Goal: Answer question/provide support: Share knowledge or assist other users

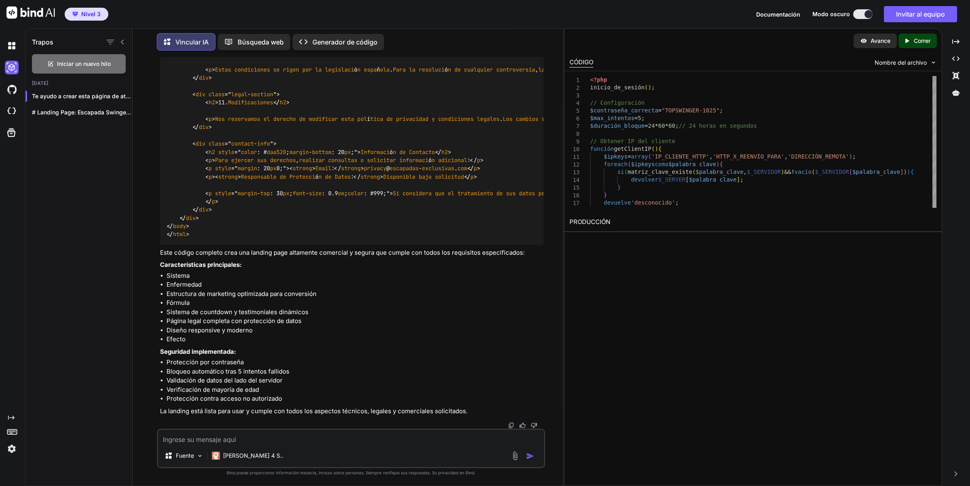
scroll to position [28599, 0]
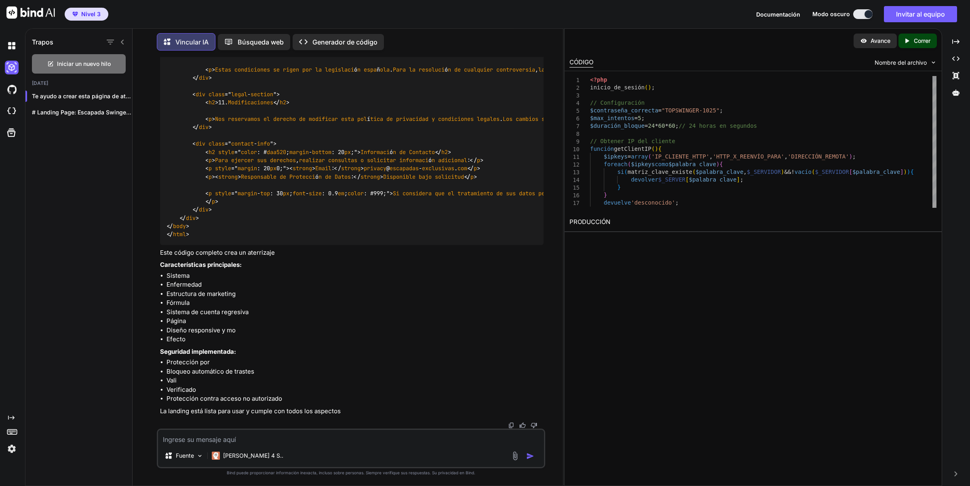
click at [196, 307] on li "Fórmula" at bounding box center [354, 302] width 377 height 9
click at [206, 312] on font "Sistema de cuenta regresiva" at bounding box center [207, 312] width 82 height 8
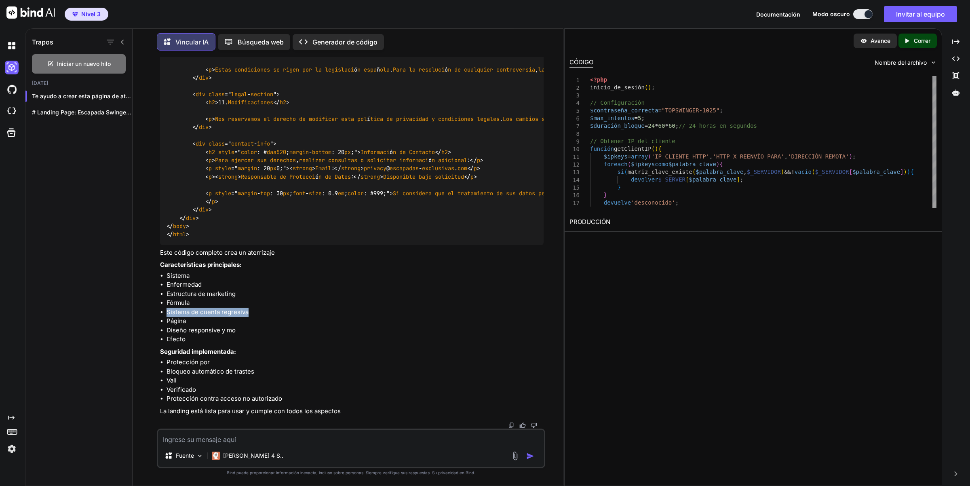
click at [206, 312] on font "Sistema de cuenta regresiva" at bounding box center [207, 312] width 82 height 8
click at [202, 332] on font "Diseño responsive y mo" at bounding box center [200, 330] width 69 height 8
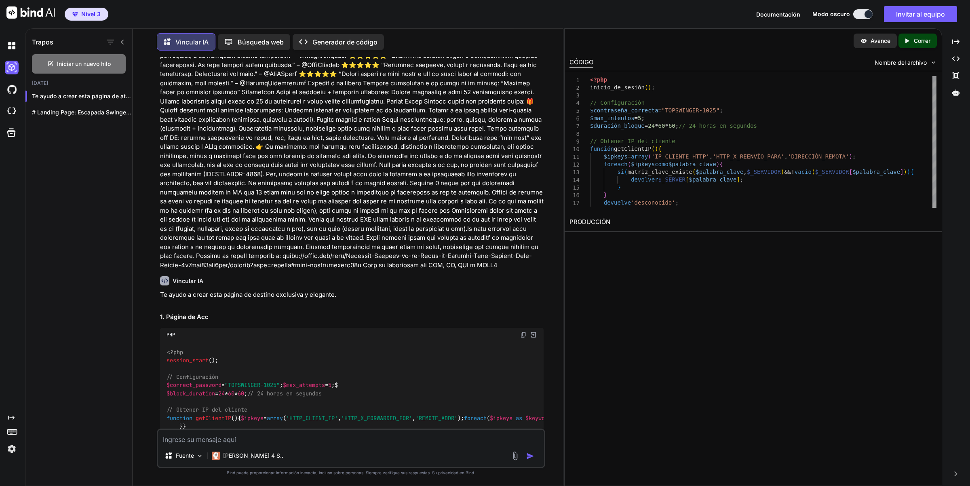
scroll to position [364, 0]
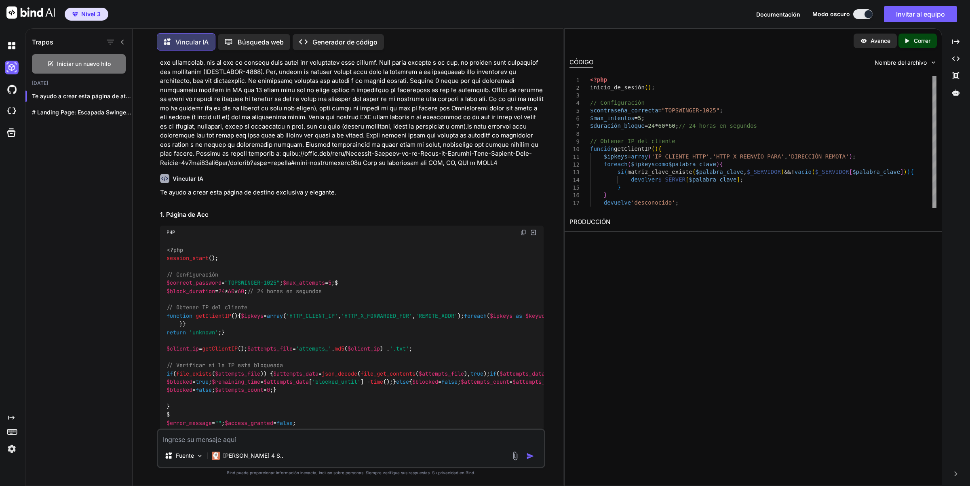
click at [192, 211] on font "1. Página de Acc" at bounding box center [184, 214] width 48 height 8
click at [294, 227] on div "PHP" at bounding box center [352, 232] width 384 height 14
click at [533, 233] on img at bounding box center [533, 232] width 7 height 7
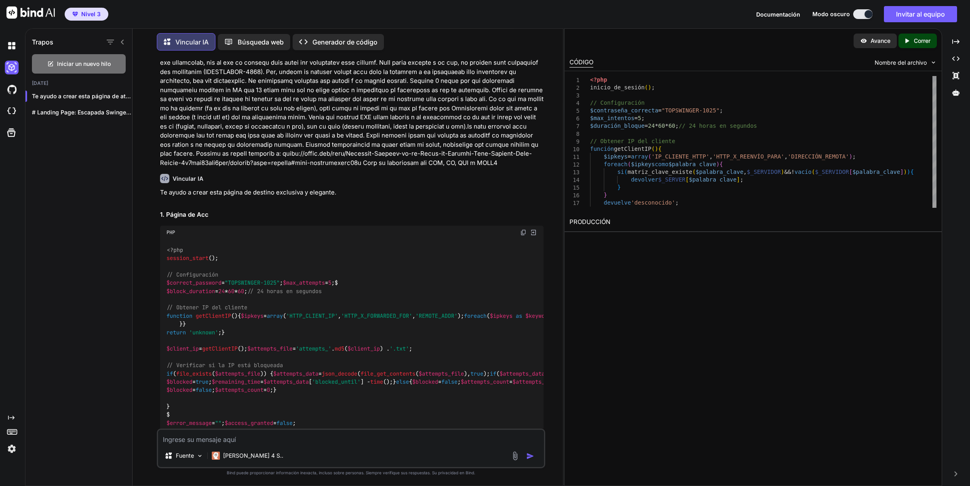
type textarea "</html>"
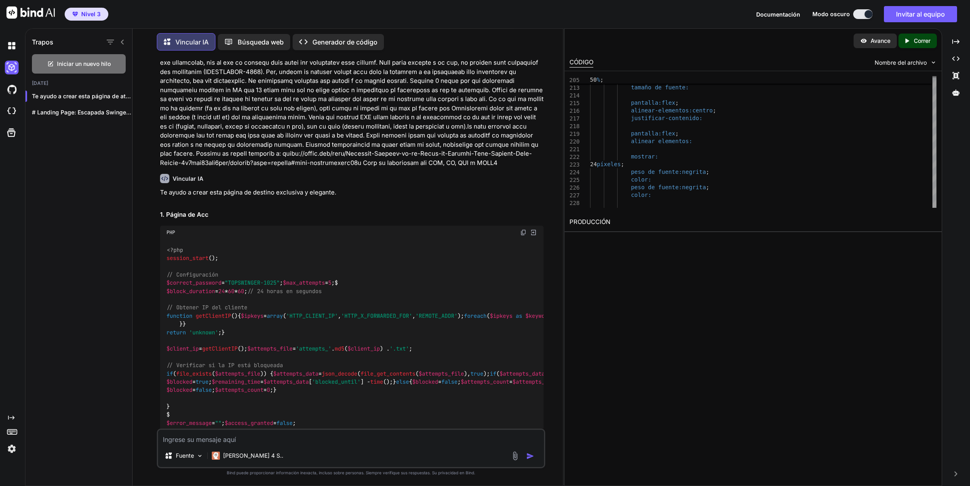
click at [915, 42] on font "Correr" at bounding box center [921, 40] width 17 height 7
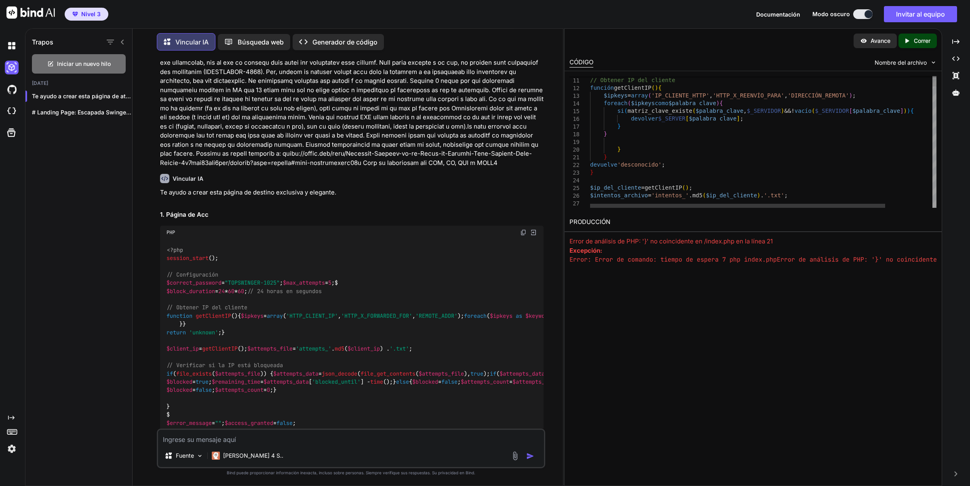
click at [636, 164] on font "'desconocido'" at bounding box center [639, 164] width 44 height 6
drag, startPoint x: 677, startPoint y: 165, endPoint x: 603, endPoint y: 166, distance: 73.9
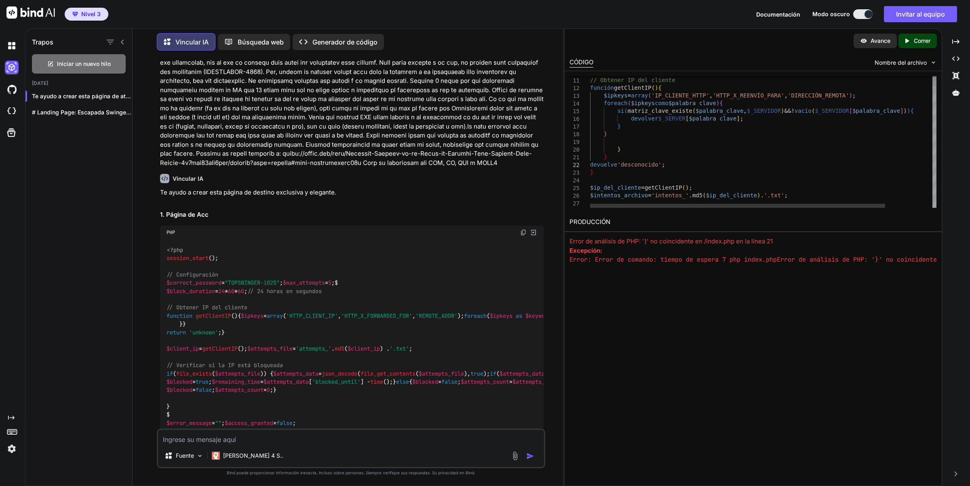
click at [928, 60] on div "Nombre del archivo" at bounding box center [905, 63] width 62 height 8
click at [934, 61] on img at bounding box center [933, 62] width 7 height 7
click at [522, 231] on img at bounding box center [523, 232] width 6 height 6
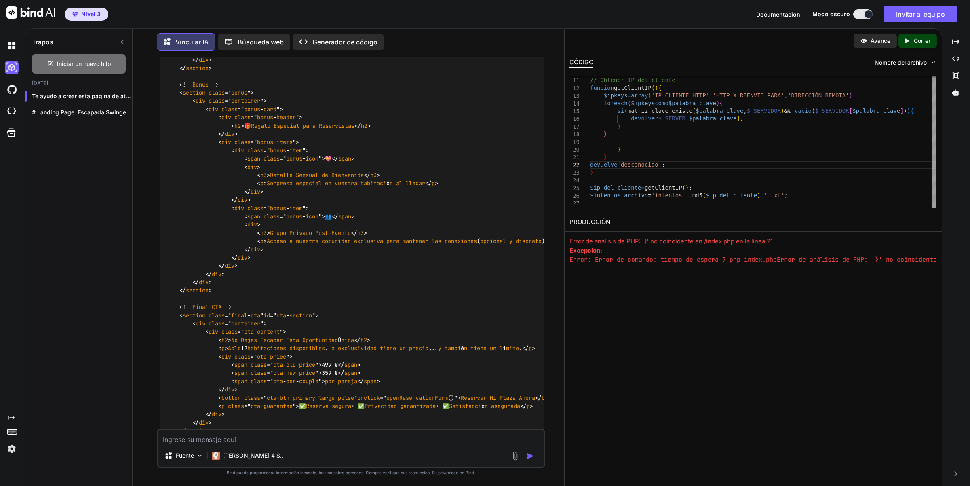
scroll to position [4666, 0]
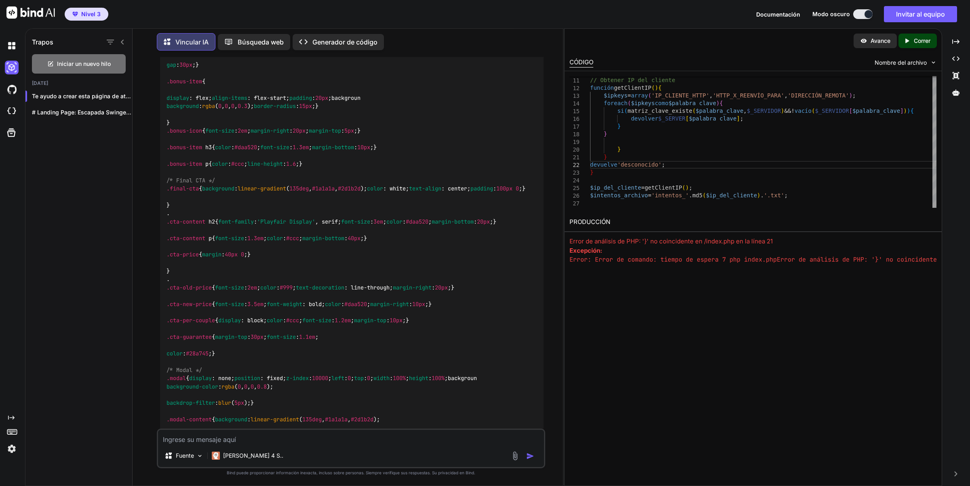
scroll to position [8545, 0]
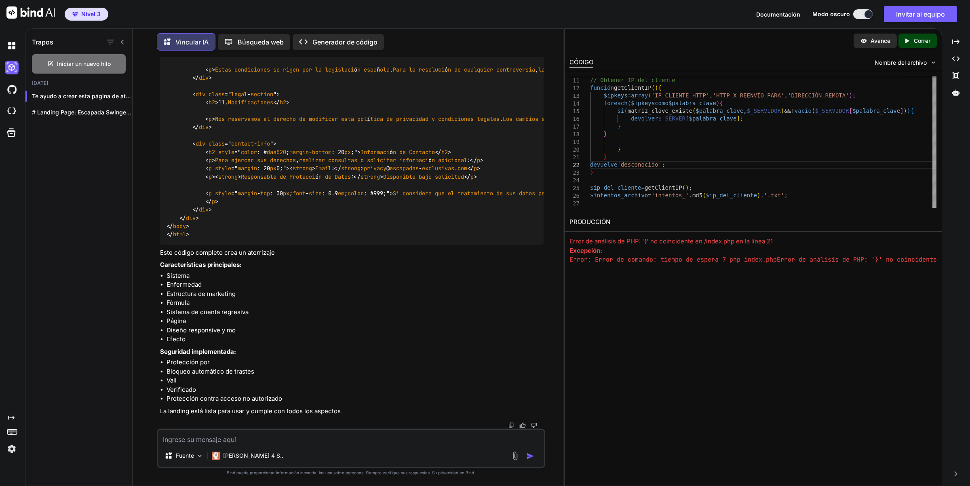
scroll to position [19817, 0]
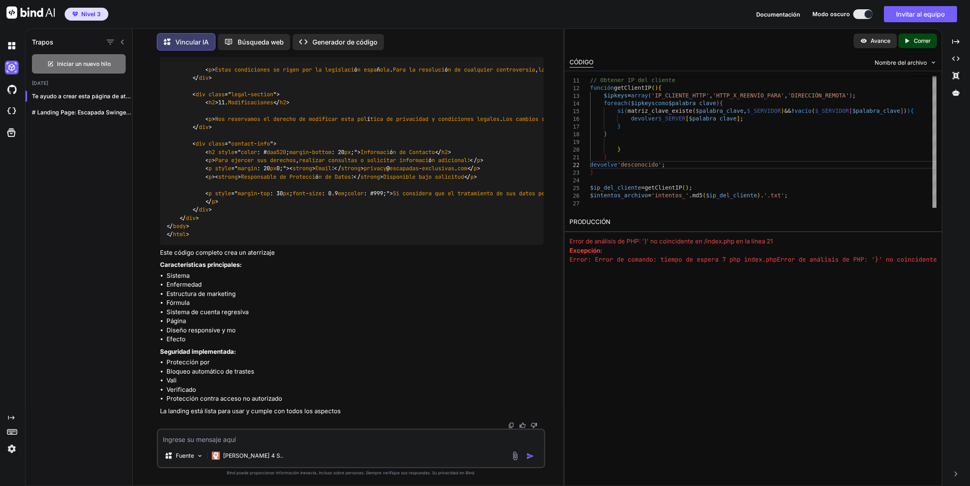
scroll to position [24362, 0]
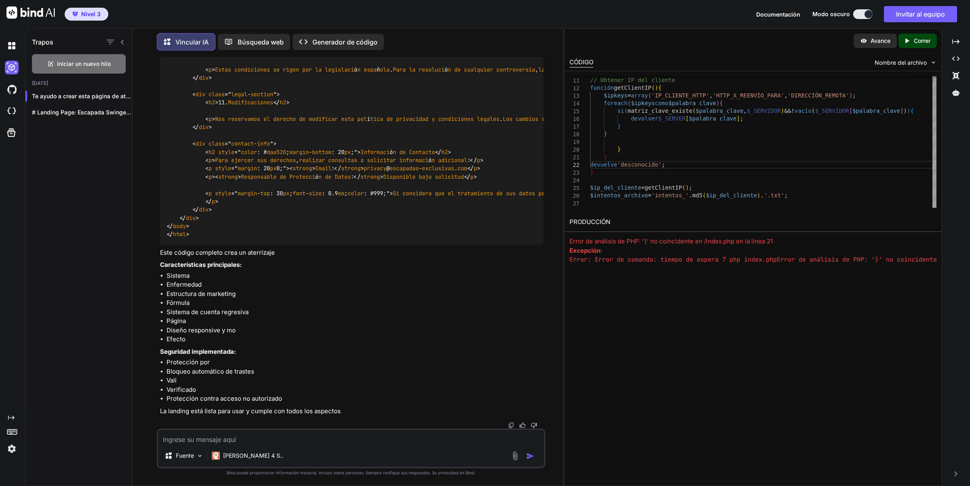
click at [191, 444] on textarea at bounding box center [351, 436] width 386 height 15
type textarea "dime el nombre que debo dar a cada uno de los 7 ficheros"
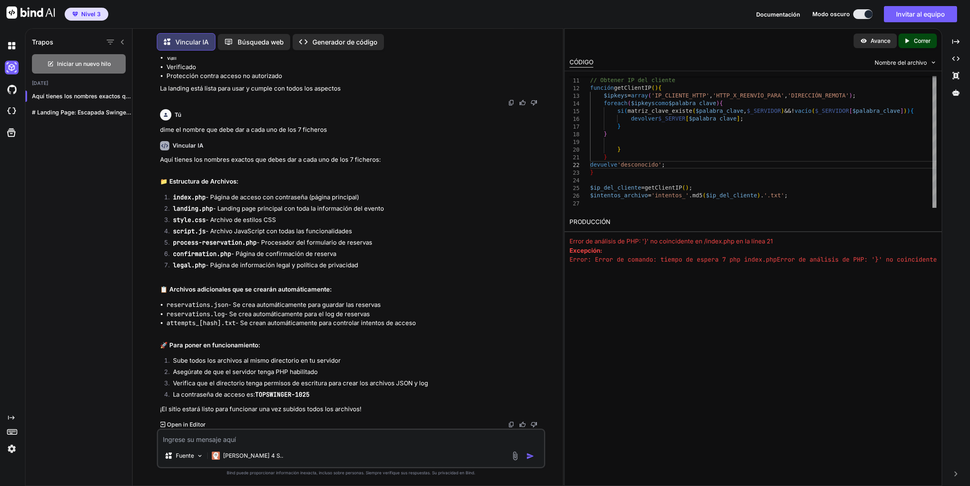
scroll to position [28921, 0]
drag, startPoint x: 204, startPoint y: 219, endPoint x: 173, endPoint y: 223, distance: 31.7
click at [173, 223] on li "style.css - Archivo de estilos CSS" at bounding box center [354, 220] width 377 height 11
copy code "style.css"
drag, startPoint x: 204, startPoint y: 230, endPoint x: 164, endPoint y: 233, distance: 40.1
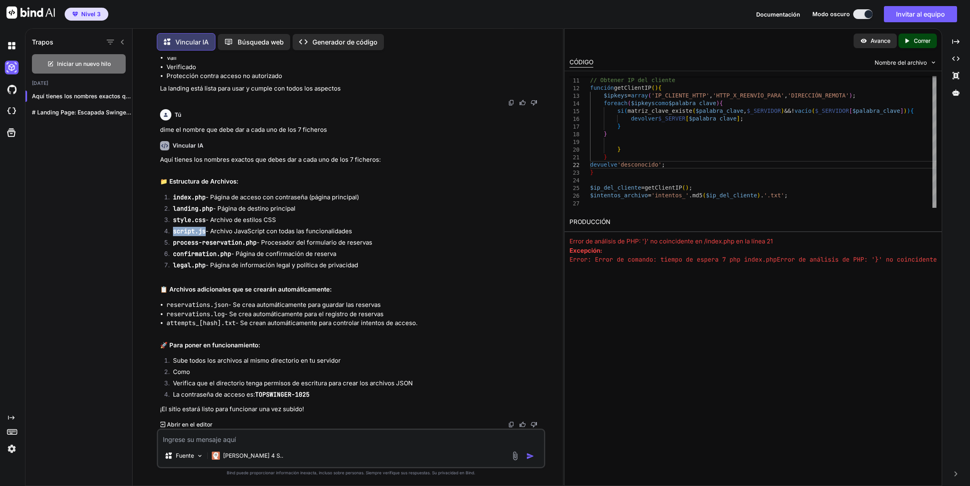
click at [166, 233] on li "script.js - Archivo JavaScript con todas las funcionalidades" at bounding box center [354, 232] width 377 height 11
copy code "script.js"
drag, startPoint x: 205, startPoint y: 198, endPoint x: 171, endPoint y: 196, distance: 34.4
click at [171, 196] on li "index.php - Página de acceso con contraseña (página principal)" at bounding box center [354, 198] width 377 height 11
copy code "index.php"
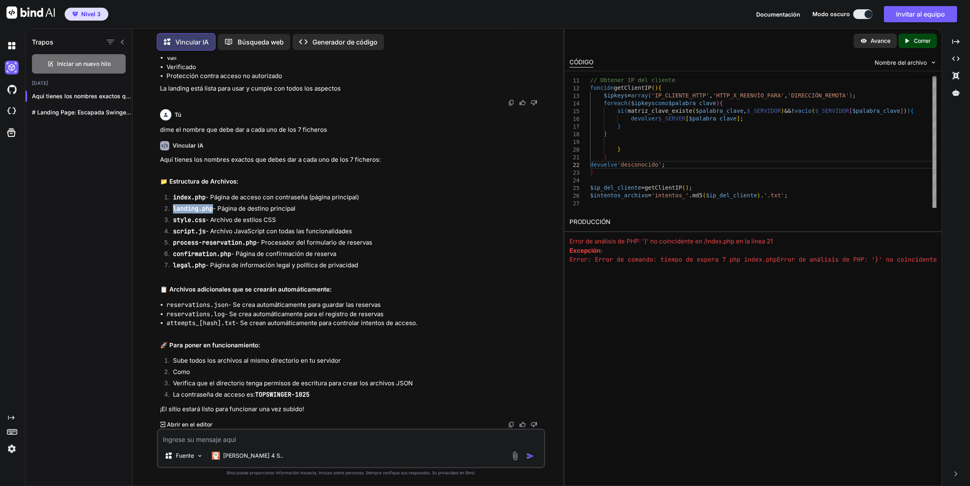
drag, startPoint x: 212, startPoint y: 208, endPoint x: 174, endPoint y: 213, distance: 38.6
click at [174, 213] on code "landing.php" at bounding box center [193, 208] width 40 height 8
copy code "landing.php"
drag, startPoint x: 257, startPoint y: 241, endPoint x: 173, endPoint y: 243, distance: 83.7
click at [173, 243] on p "process-reservation.php - Procesador del formulario de reservas" at bounding box center [358, 242] width 371 height 9
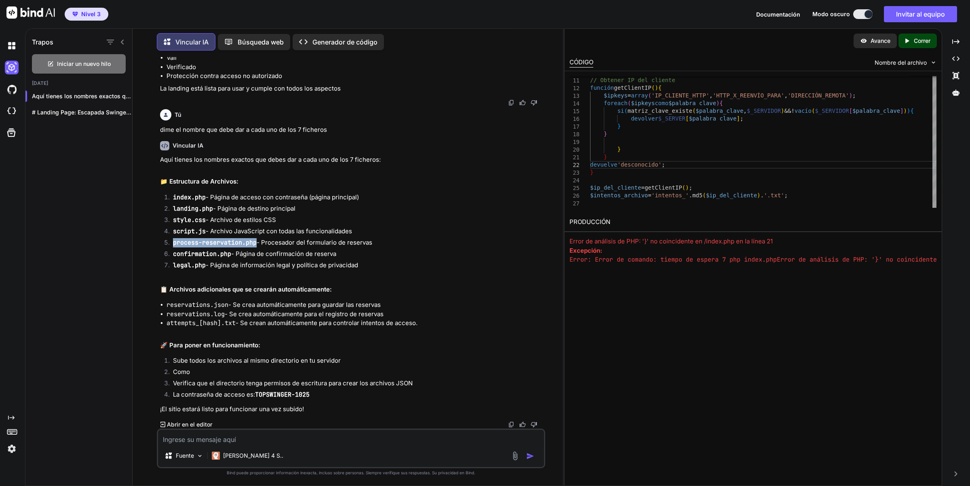
copy code "process-reservation.php"
drag, startPoint x: 231, startPoint y: 255, endPoint x: 172, endPoint y: 255, distance: 59.0
click at [172, 255] on li "confirmation.php - Página de confirmación de reserva" at bounding box center [354, 254] width 377 height 11
copy code "confirmation.php"
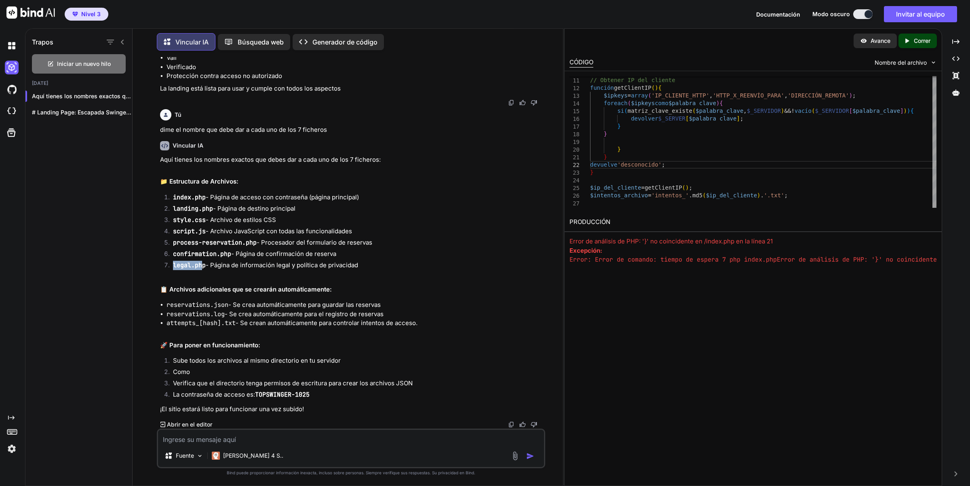
drag, startPoint x: 203, startPoint y: 328, endPoint x: 162, endPoint y: 330, distance: 40.8
click at [162, 272] on ol "index.php - Página de acceso con contraseña (página principal) landing.php - Pá…" at bounding box center [352, 232] width 384 height 79
click at [202, 269] on code "legal.php" at bounding box center [189, 265] width 33 height 8
drag, startPoint x: 207, startPoint y: 326, endPoint x: 168, endPoint y: 328, distance: 39.3
click at [168, 272] on li "legal.php - Página de información legal y política de privacidad" at bounding box center [354, 266] width 377 height 11
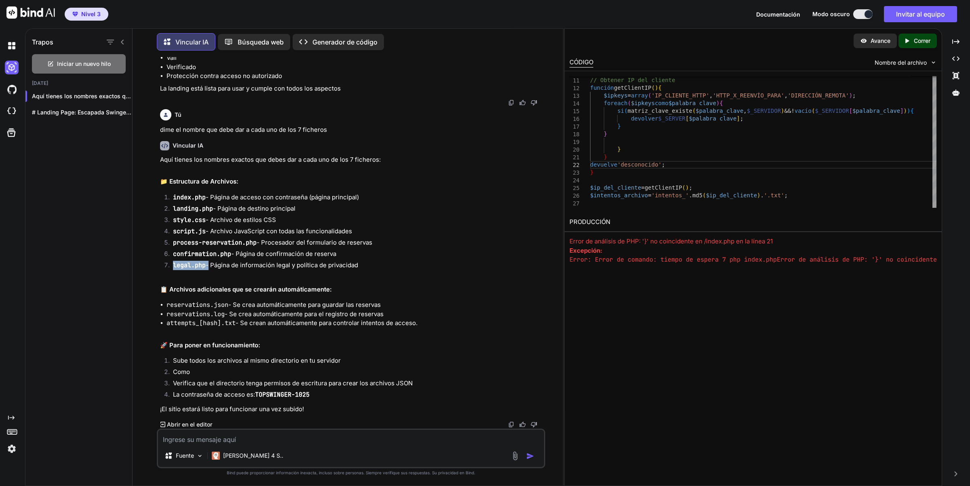
copy p "legal.php -"
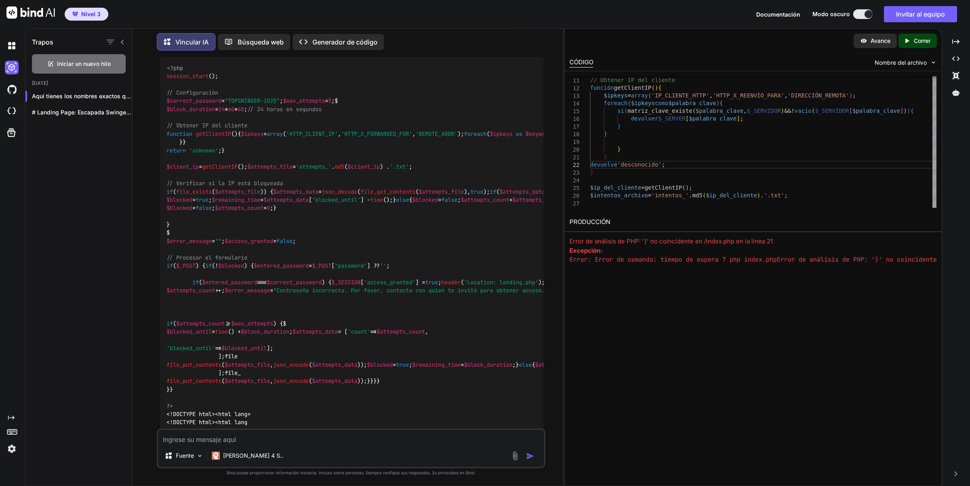
scroll to position [424, 0]
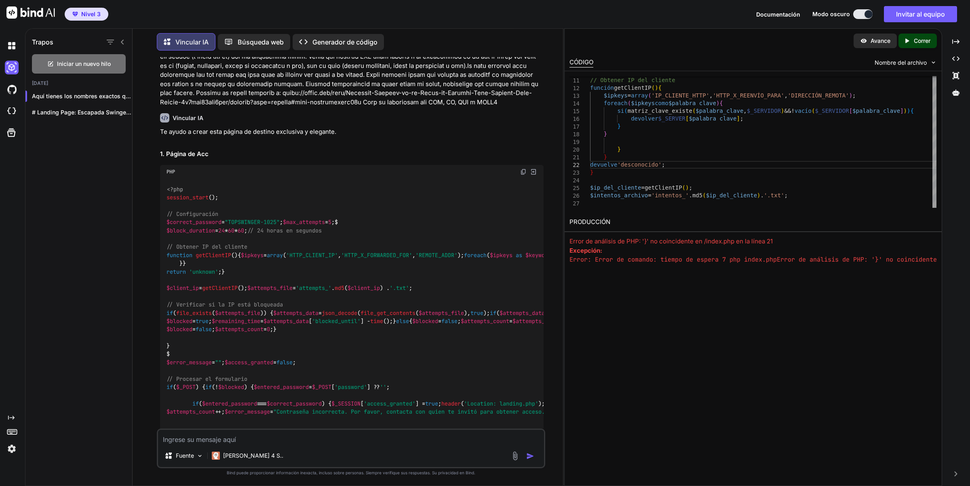
click at [521, 174] on img at bounding box center [523, 171] width 6 height 6
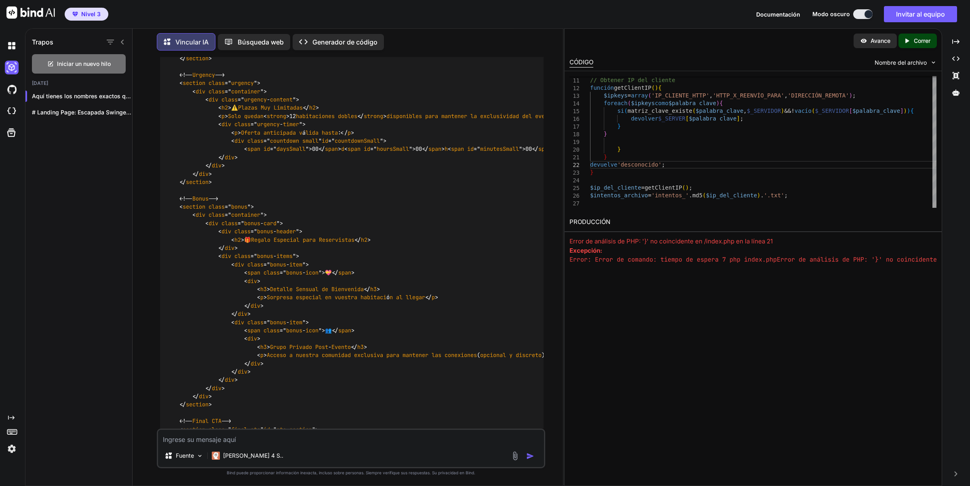
scroll to position [4666, 0]
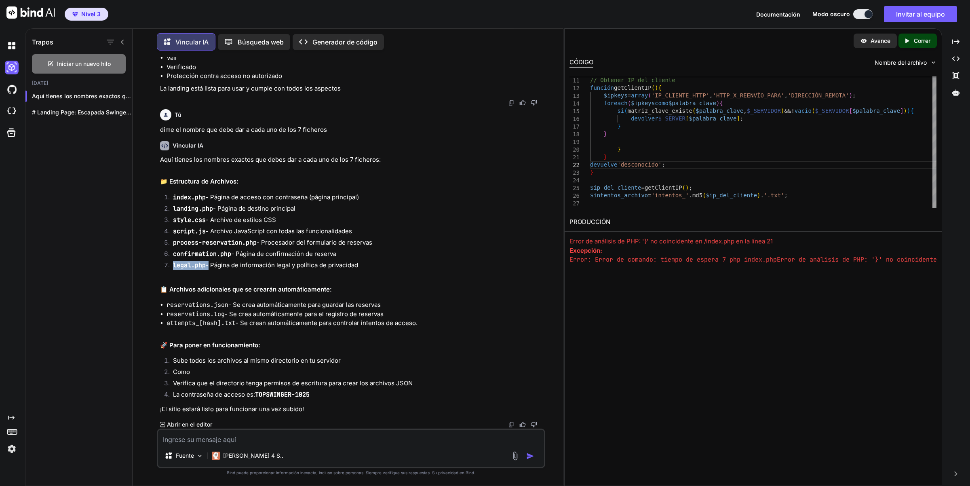
scroll to position [22782, 0]
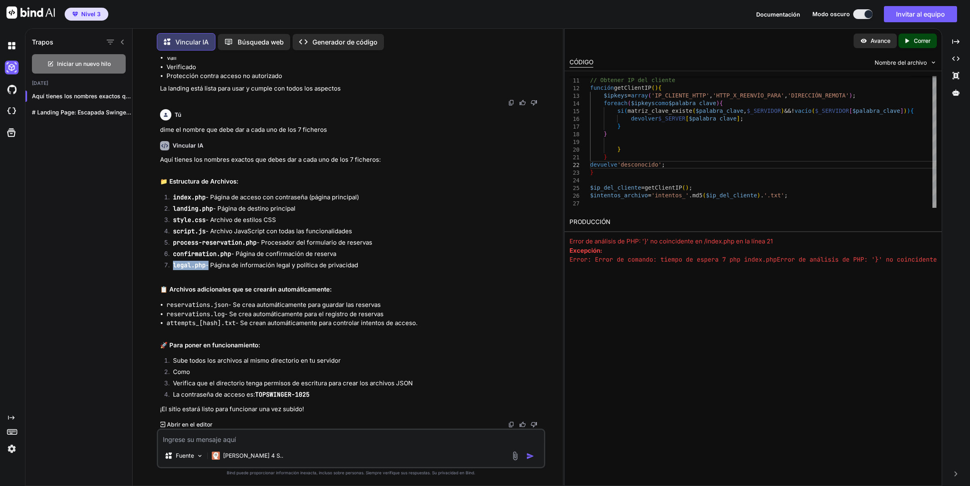
drag, startPoint x: 211, startPoint y: 210, endPoint x: 179, endPoint y: 207, distance: 32.5
click at [173, 207] on li "landing.php - Página de destino principal" at bounding box center [354, 209] width 377 height 11
copy code "landing.php"
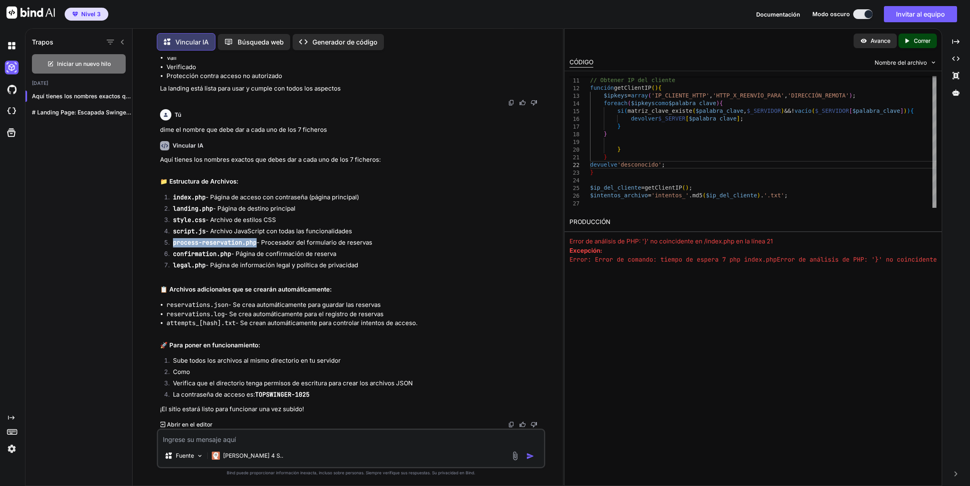
drag, startPoint x: 255, startPoint y: 242, endPoint x: 172, endPoint y: 243, distance: 83.2
click at [172, 243] on li "process-reservation.php - Procesador del formulario de reservas" at bounding box center [354, 243] width 377 height 11
drag, startPoint x: 229, startPoint y: 249, endPoint x: 174, endPoint y: 242, distance: 55.0
click at [181, 241] on li "process-reservation.php - Procesador del formulario de reservas" at bounding box center [354, 243] width 377 height 11
click at [175, 241] on code "process-reservation.php" at bounding box center [215, 242] width 84 height 8
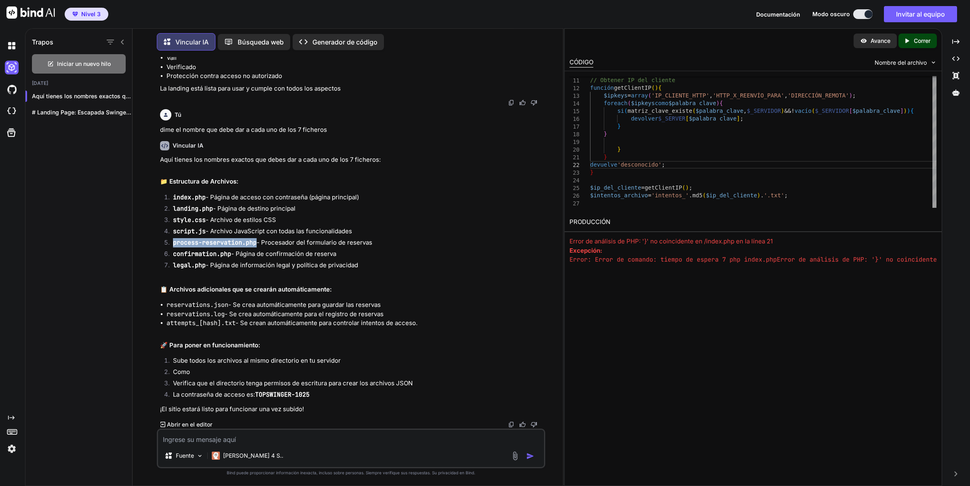
drag, startPoint x: 173, startPoint y: 242, endPoint x: 255, endPoint y: 246, distance: 82.9
click at [255, 246] on li "process-reservation.php - Procesador del formulario de reservas" at bounding box center [354, 243] width 377 height 11
copy code "process-reservation.php"
drag, startPoint x: 230, startPoint y: 255, endPoint x: 171, endPoint y: 253, distance: 59.4
click at [171, 253] on li "confirmation.php - Página de confirmación de reserva" at bounding box center [354, 254] width 377 height 11
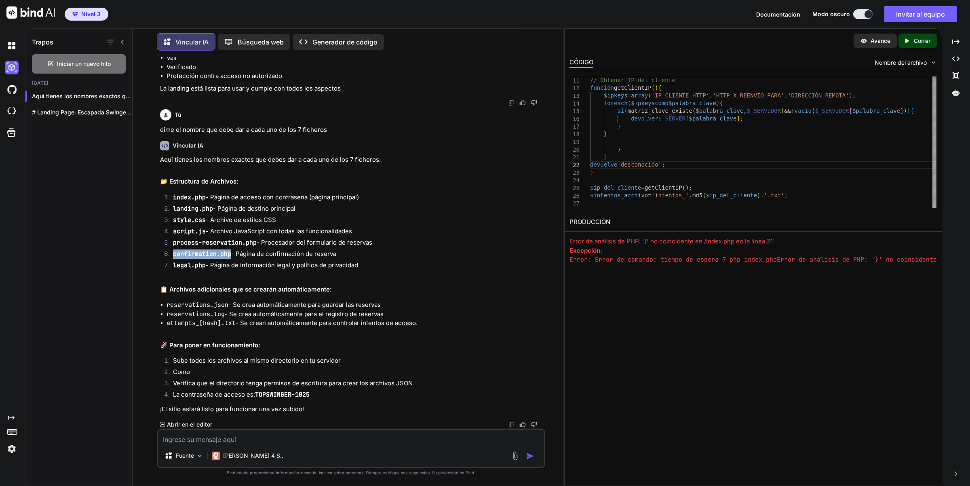
copy code "confirmation.php"
drag, startPoint x: 204, startPoint y: 265, endPoint x: 160, endPoint y: 265, distance: 44.4
click at [160, 265] on ol "index.php - Página de acceso con contraseña (página principal) landing.php - Pá…" at bounding box center [352, 232] width 384 height 79
click at [219, 440] on textarea at bounding box center [351, 436] width 386 height 15
type textarea "Cuando accedo al index.php el servidor muestra un error 500."
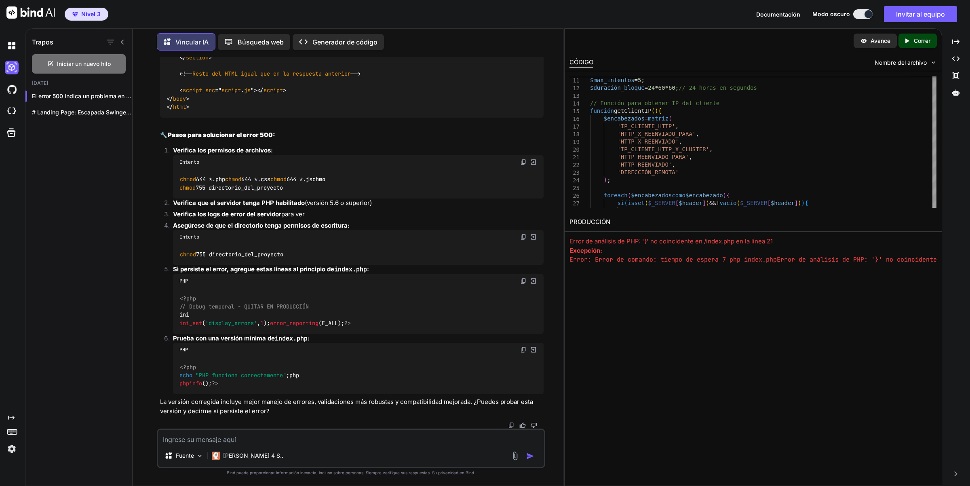
scroll to position [29128, 0]
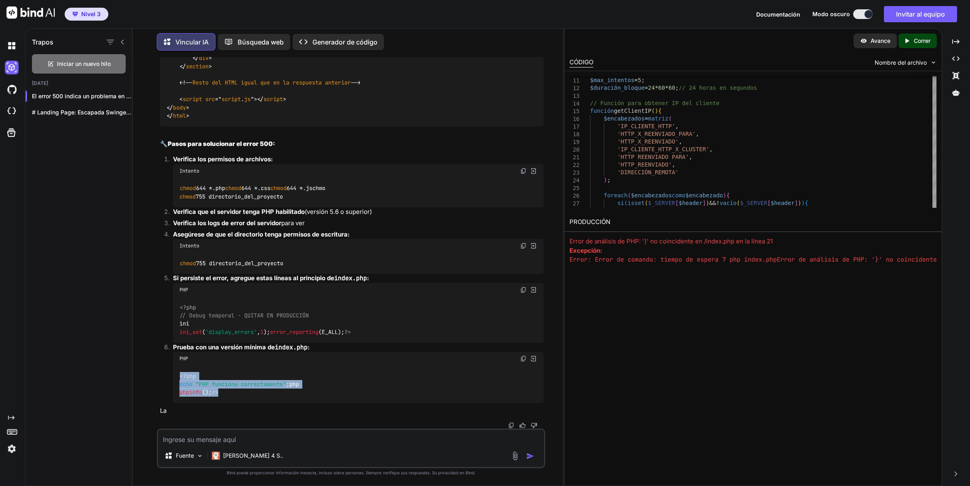
drag, startPoint x: 195, startPoint y: 391, endPoint x: 174, endPoint y: 347, distance: 48.8
click at [174, 365] on div "<?php echo "PHP funciona correctamente" ; php phpinfo (); ?>" at bounding box center [358, 384] width 371 height 38
click at [225, 366] on div "<?php echo "PHP funciona correctamente" ; php phpinfo (); ?>" at bounding box center [358, 384] width 371 height 38
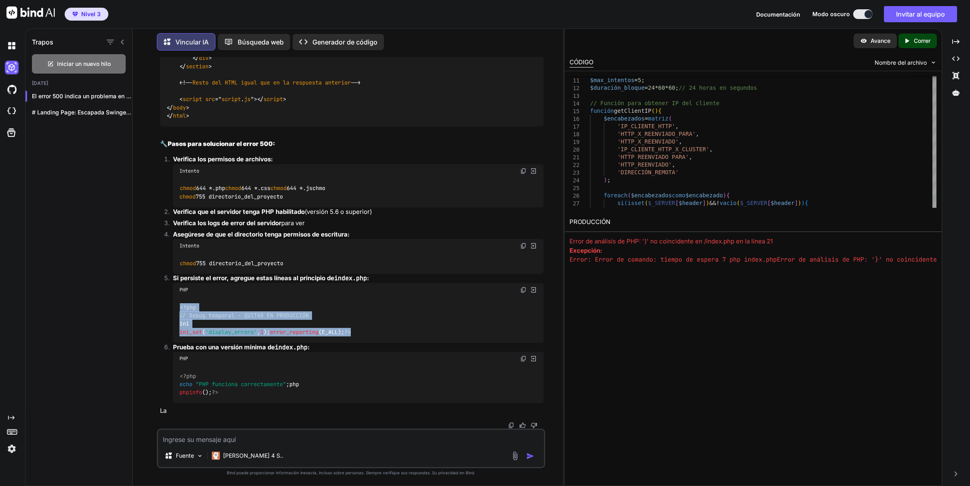
drag, startPoint x: 196, startPoint y: 307, endPoint x: 175, endPoint y: 257, distance: 54.3
click at [175, 297] on div "<?php // Debug temporal - QUITAR EN PRODUCCIÓN ini ini_set ( 'display_errors' ,…" at bounding box center [358, 320] width 371 height 46
click at [249, 441] on textarea at bounding box center [351, 436] width 386 height 15
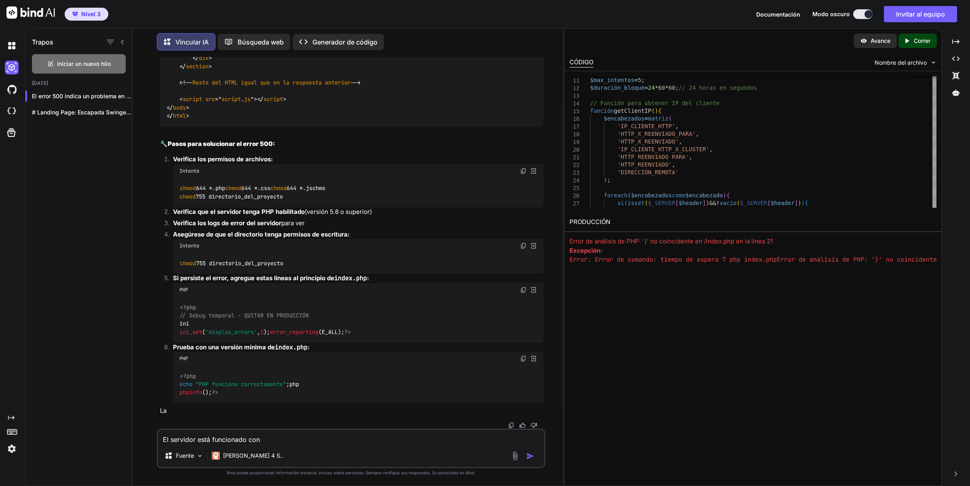
paste textarea "PHP Version 8.3.6"
type textarea "El servidor está funcionado con PHP Version 8.3.6"
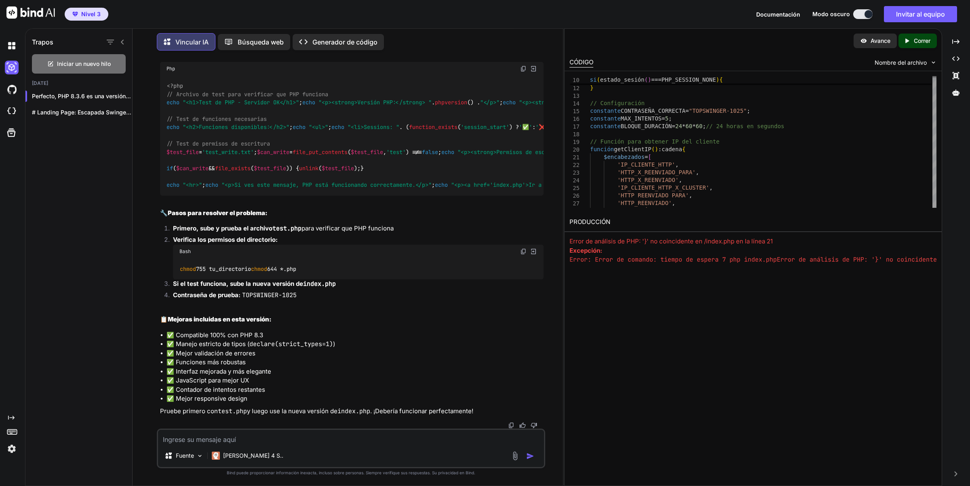
scroll to position [33612, 0]
click at [525, 72] on img at bounding box center [523, 68] width 6 height 6
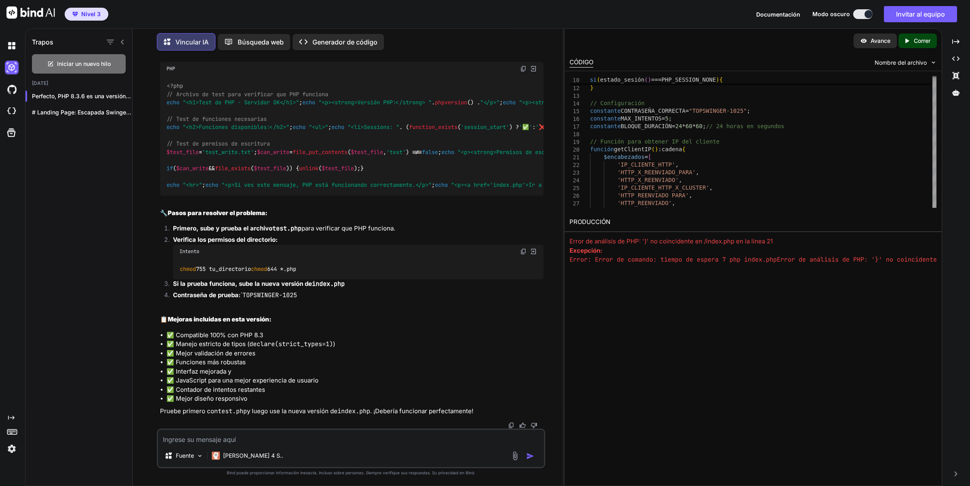
click at [204, 438] on textarea at bounding box center [351, 436] width 386 height 15
type textarea "El test funciona perfectamente. index.php sigue dando error 500"
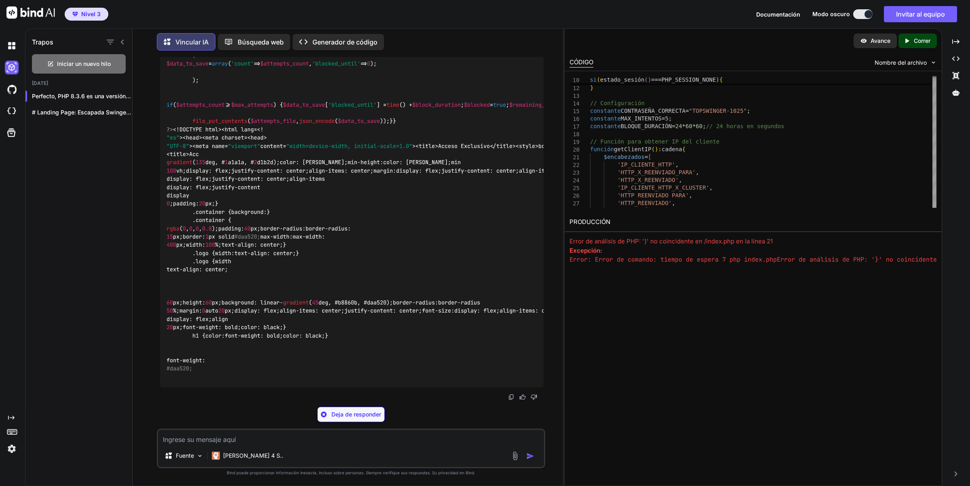
scroll to position [38610, 0]
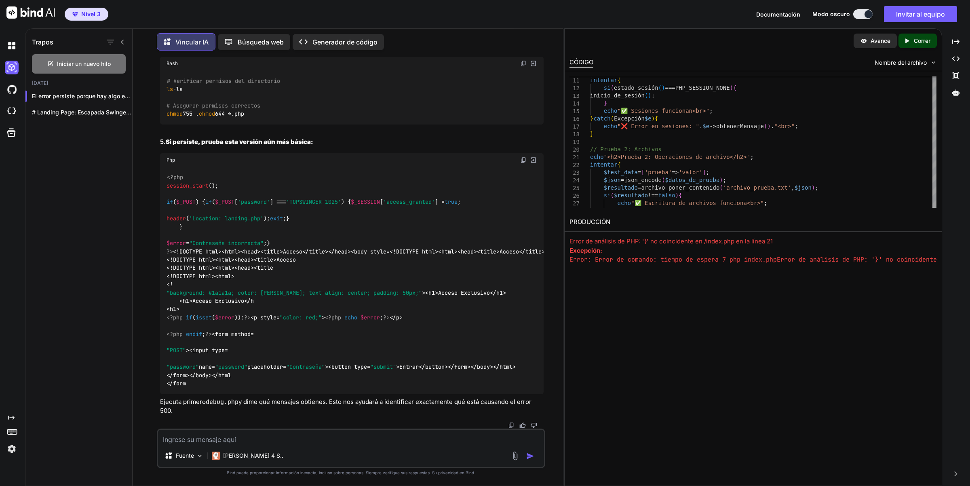
scroll to position [39337, 0]
click at [522, 157] on img at bounding box center [523, 160] width 6 height 6
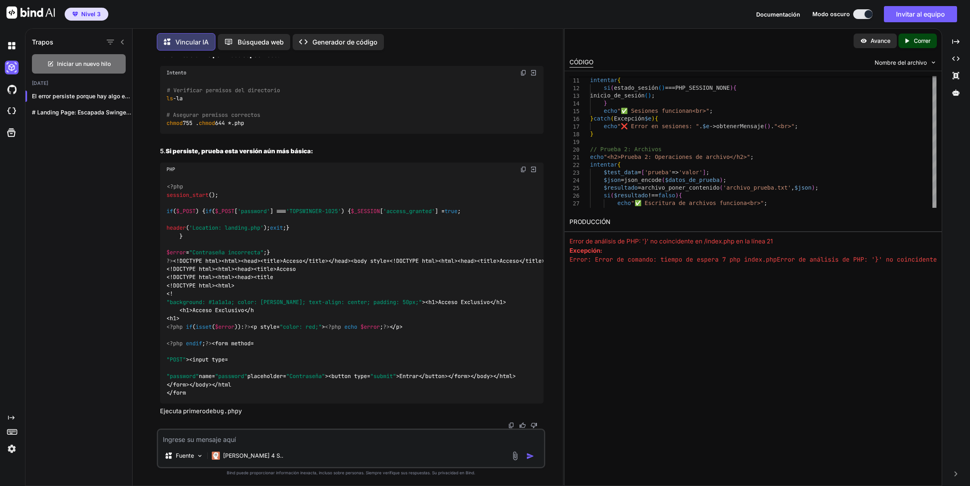
scroll to position [43059, 0]
click at [229, 438] on textarea at bounding box center [351, 436] width 386 height 15
type textarea "debug.php y las dos versiones de index_simple.php dan el error 500"
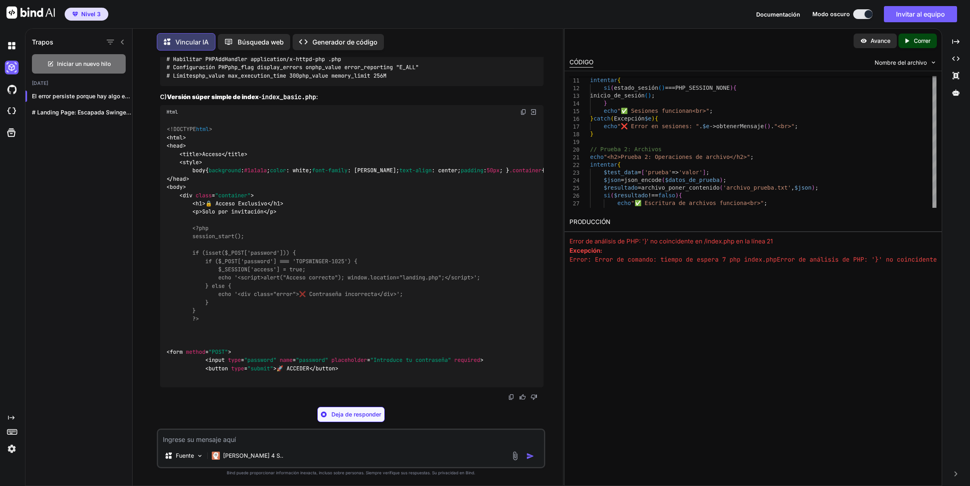
scroll to position [43508, 0]
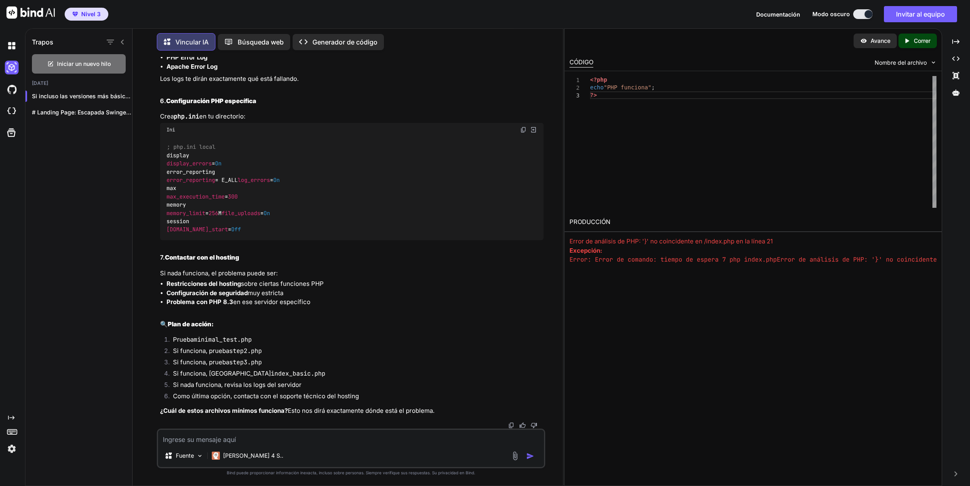
drag, startPoint x: 181, startPoint y: 202, endPoint x: 164, endPoint y: 168, distance: 38.1
click at [189, 436] on textarea at bounding box center [351, 436] width 386 height 15
type textarea "minimal_test sí funciona step2.php no funciona"
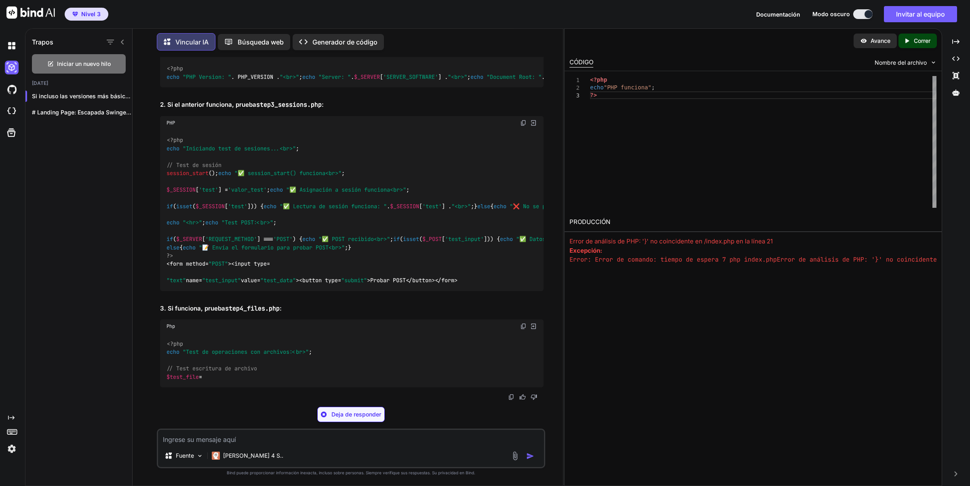
scroll to position [45108, 0]
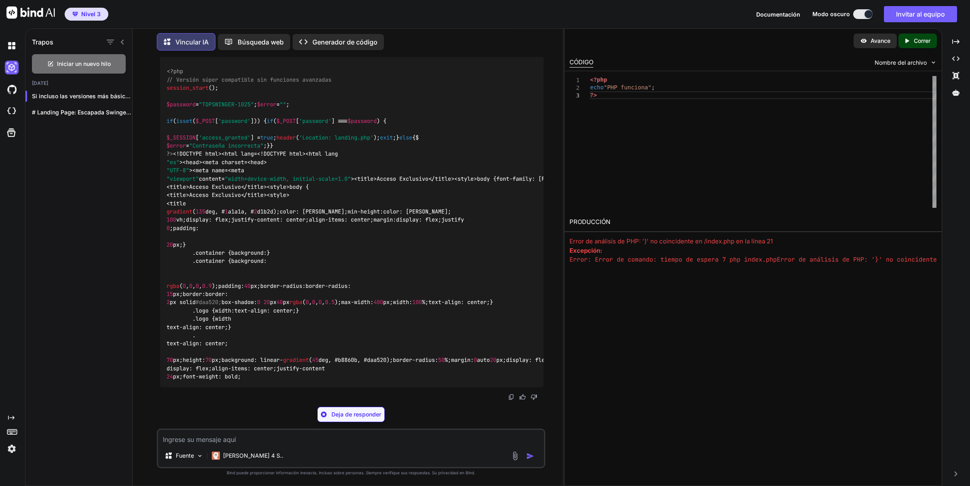
drag, startPoint x: 186, startPoint y: 277, endPoint x: 156, endPoint y: 228, distance: 57.0
click at [156, 228] on div "Tú Vincular IA Te ayudo a crear esta página de destino exclusiva y elegante. 1.…" at bounding box center [351, 271] width 424 height 428
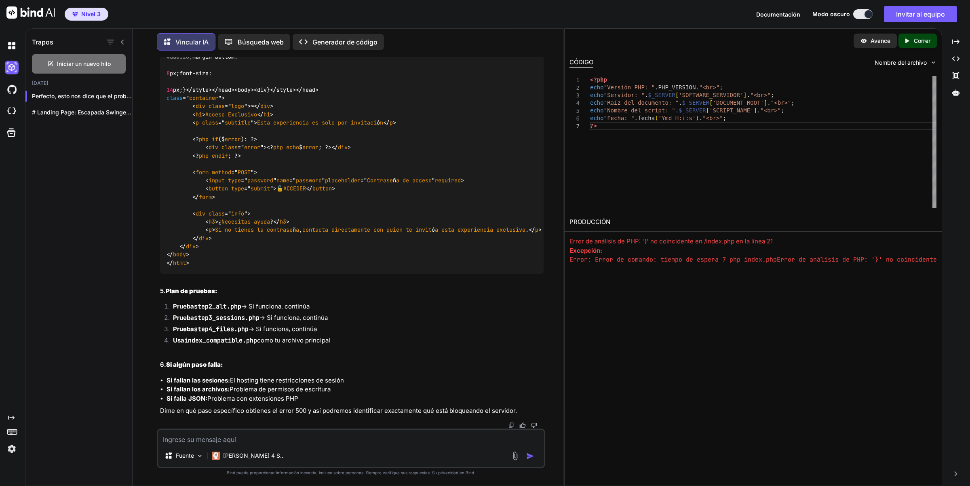
scroll to position [45290, 0]
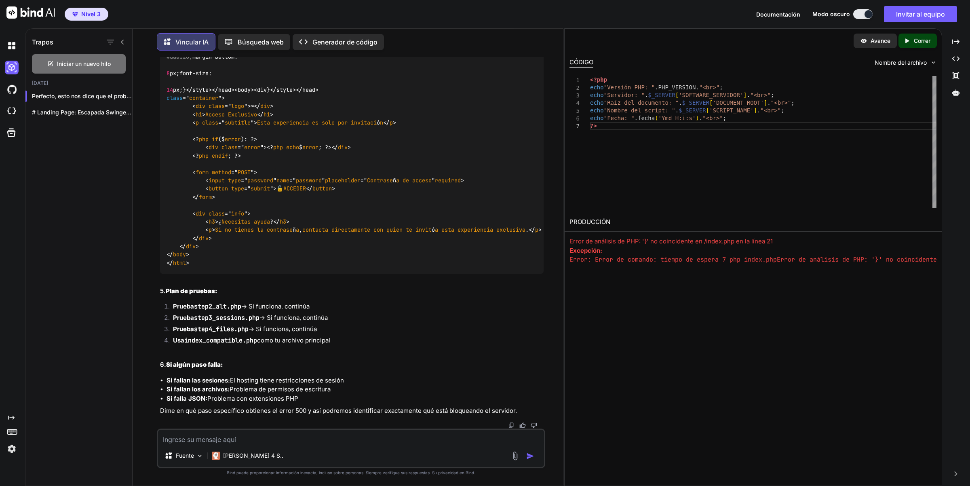
drag, startPoint x: 259, startPoint y: 181, endPoint x: 335, endPoint y: 179, distance: 76.8
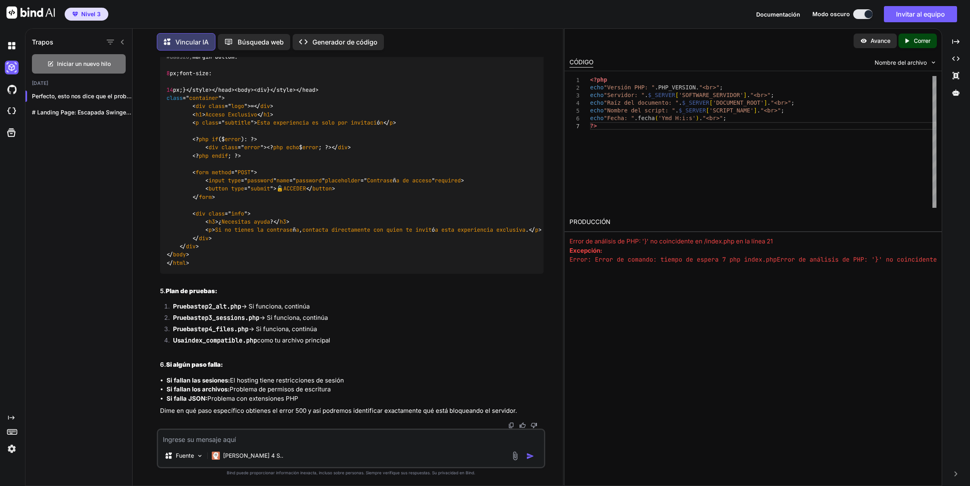
click at [211, 433] on textarea at bounding box center [351, 436] width 386 height 15
paste textarea "step3_sessions.php:"
type textarea "La primera prueba funciona, step3_sessions.php no funciona"
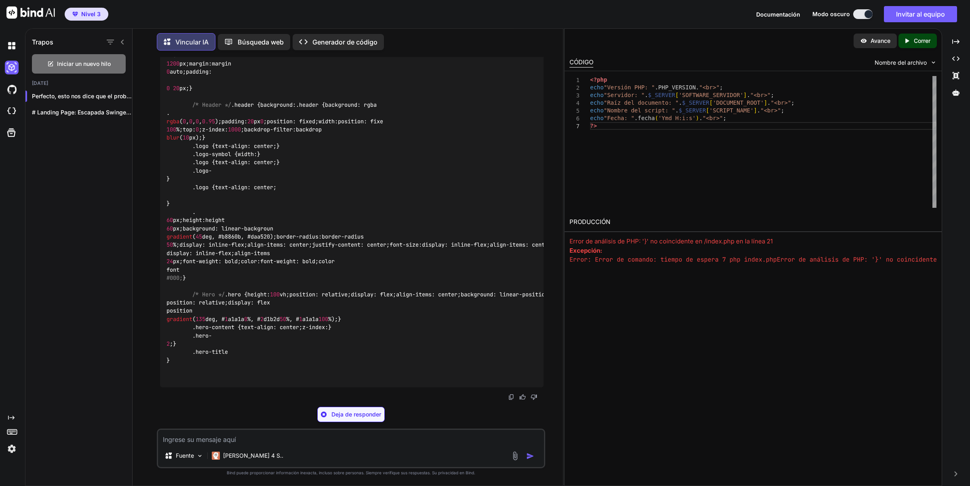
scroll to position [49017, 0]
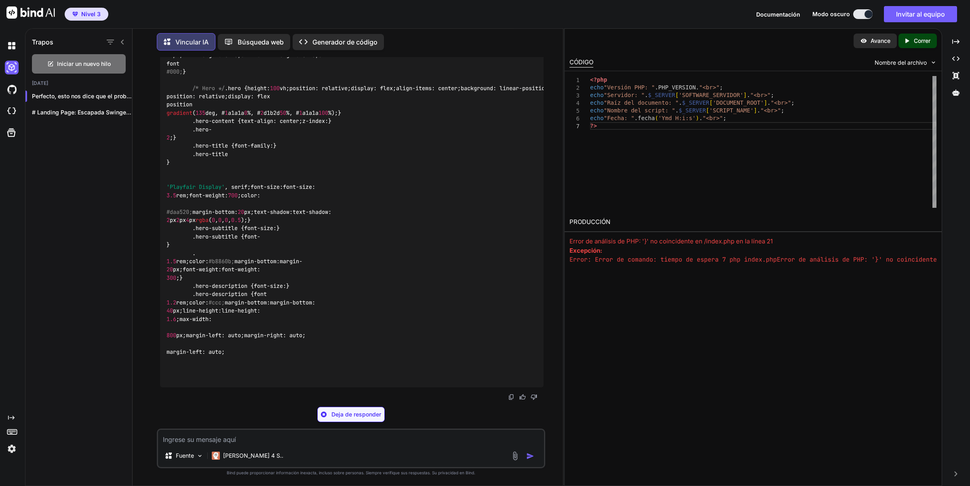
drag, startPoint x: 522, startPoint y: 265, endPoint x: 528, endPoint y: 265, distance: 5.7
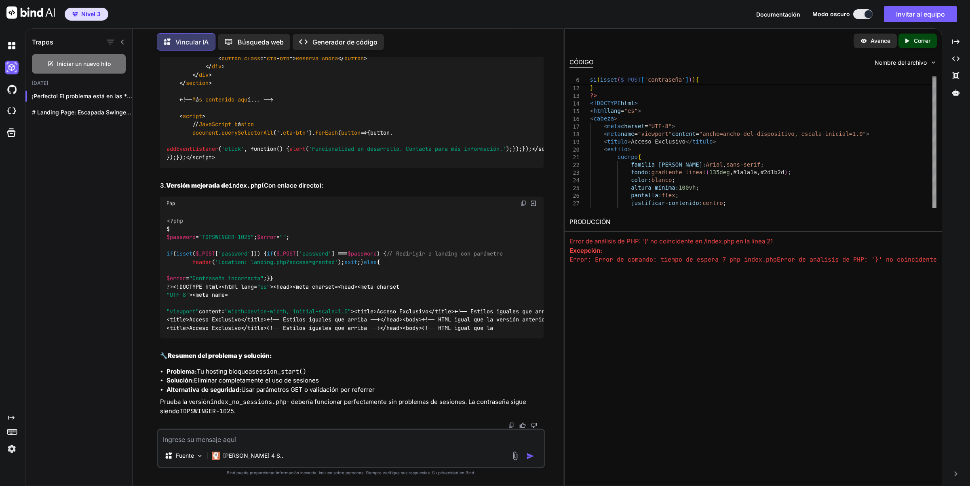
scroll to position [51077, 0]
